Goal: Find specific page/section: Find specific page/section

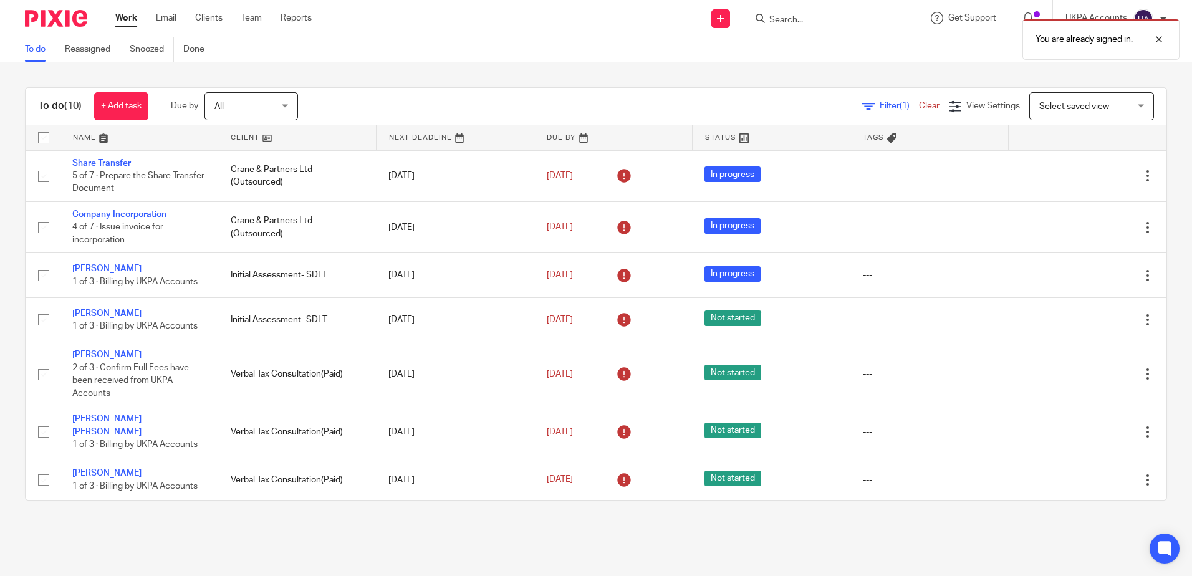
click at [806, 20] on div "You are already signed in." at bounding box center [888, 35] width 584 height 47
click at [1161, 41] on div at bounding box center [1150, 39] width 34 height 15
click at [820, 17] on input "Search" at bounding box center [824, 20] width 112 height 11
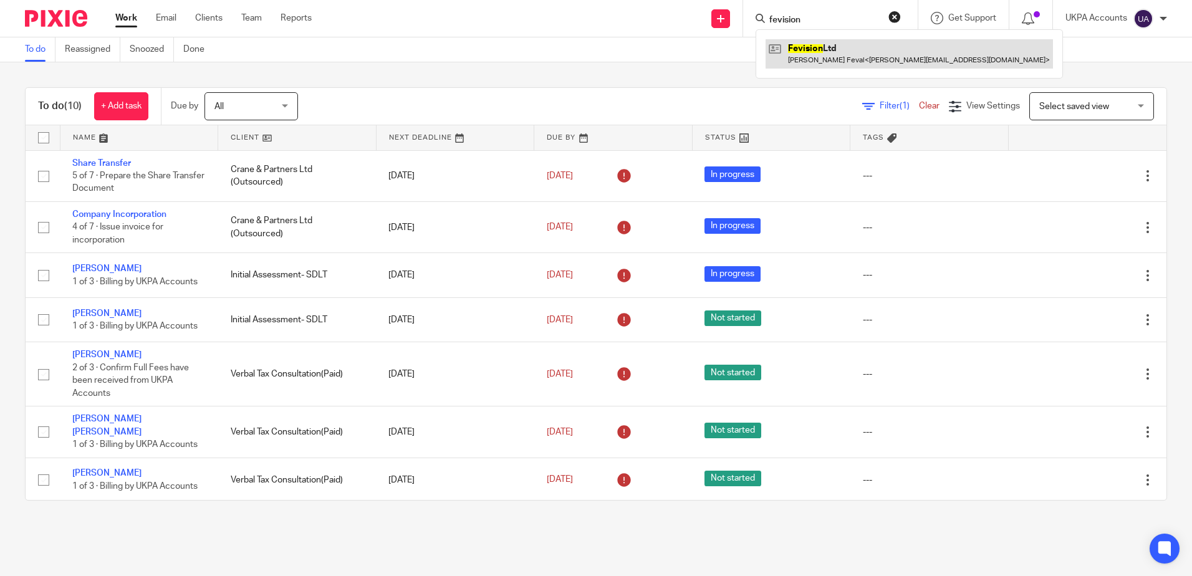
type input "fevision"
click at [828, 56] on link at bounding box center [910, 53] width 288 height 29
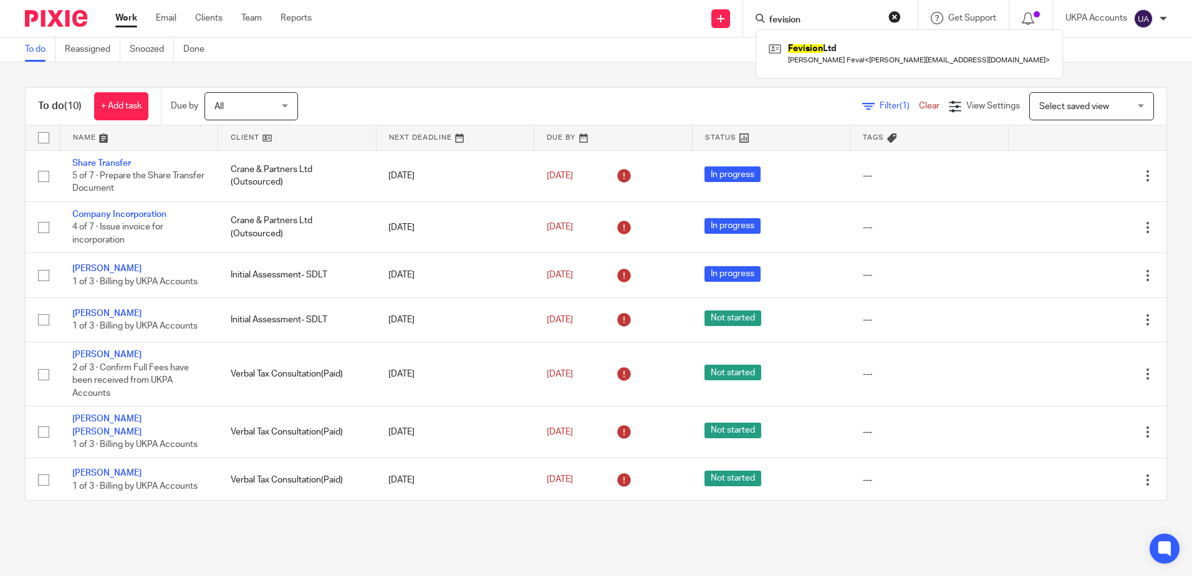
drag, startPoint x: 830, startPoint y: 21, endPoint x: 317, endPoint y: -12, distance: 514.4
click at [317, 0] on html "Work Email Clients Team Reports Work Email Clients Team Reports Settings Send n…" at bounding box center [596, 288] width 1192 height 576
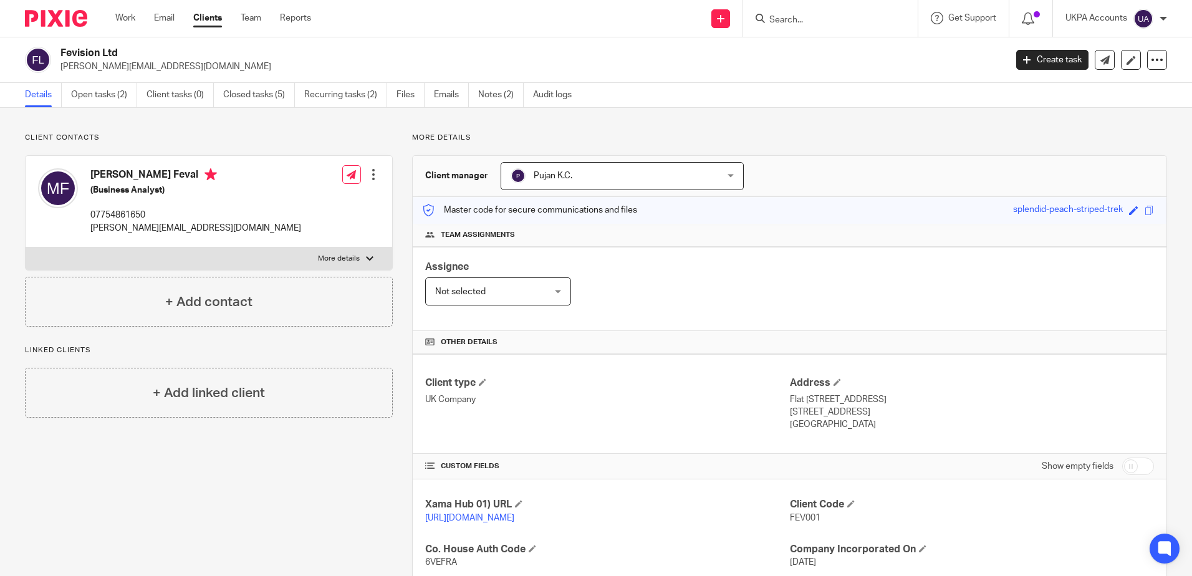
drag, startPoint x: 822, startPoint y: 12, endPoint x: 813, endPoint y: 27, distance: 17.7
click at [822, 12] on form at bounding box center [834, 19] width 133 height 16
click at [813, 25] on input "Search" at bounding box center [824, 20] width 112 height 11
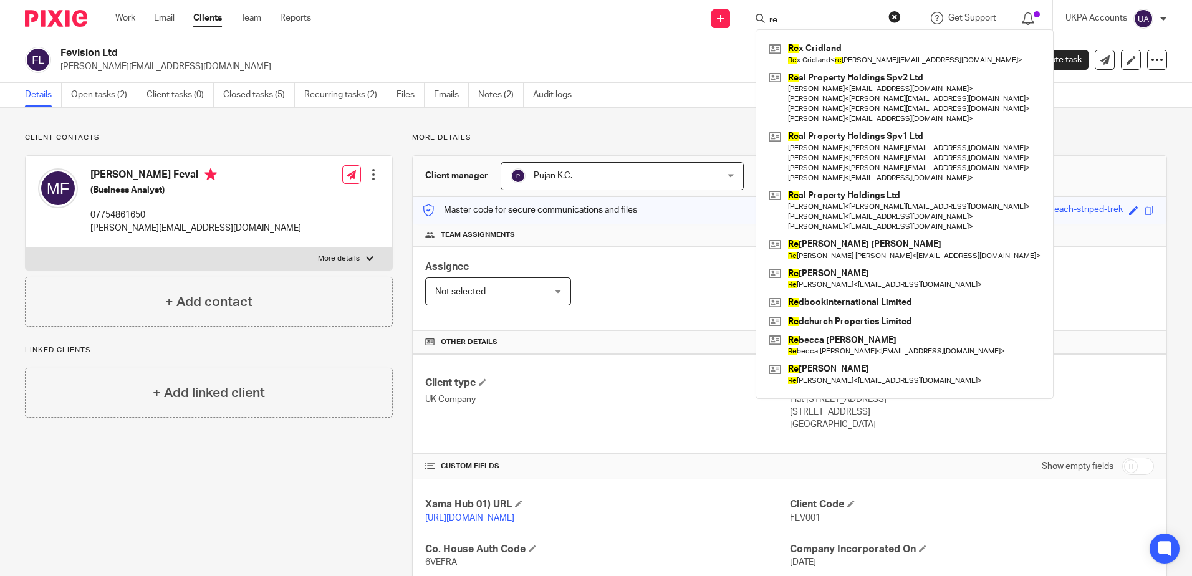
type input "r"
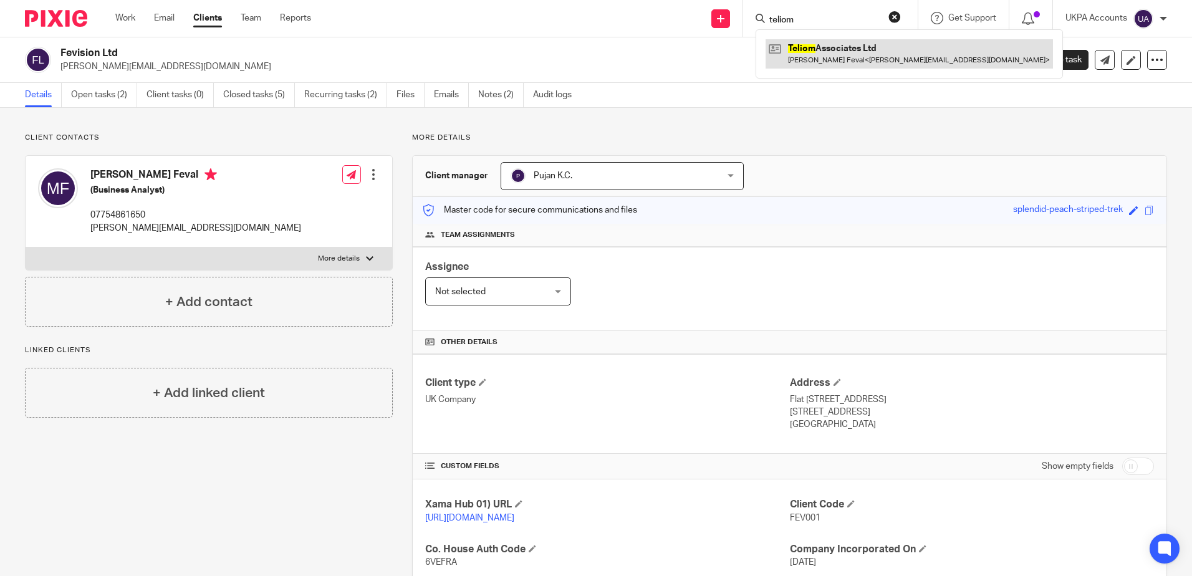
type input "teliom"
click at [816, 68] on link at bounding box center [910, 53] width 288 height 29
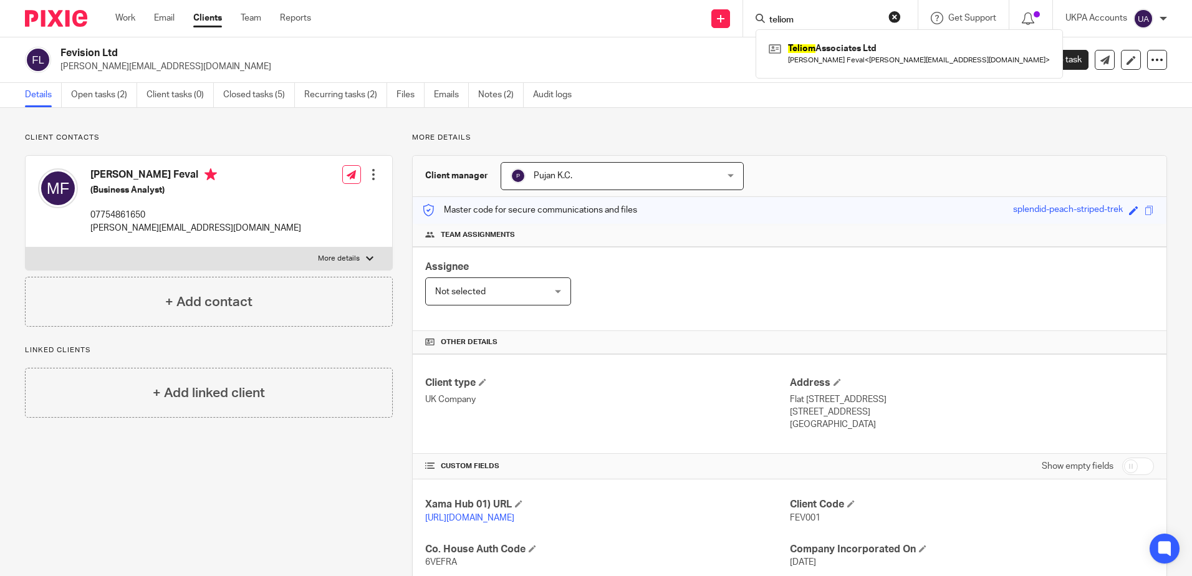
click at [361, 142] on p "Client contacts" at bounding box center [209, 138] width 368 height 10
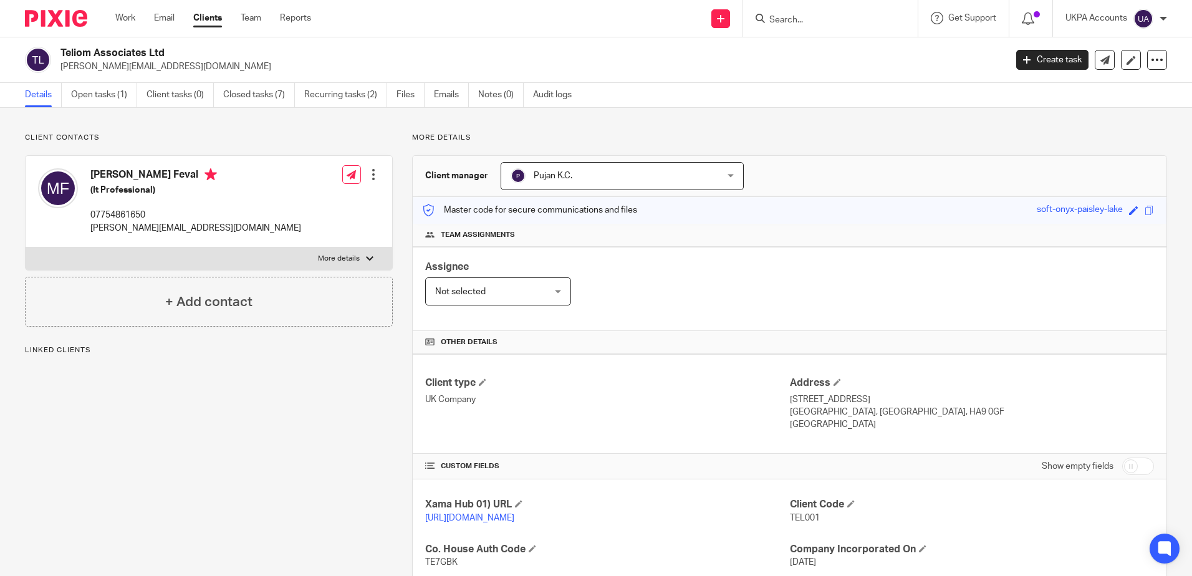
click at [291, 135] on p "Client contacts" at bounding box center [209, 138] width 368 height 10
